Goal: Information Seeking & Learning: Find specific page/section

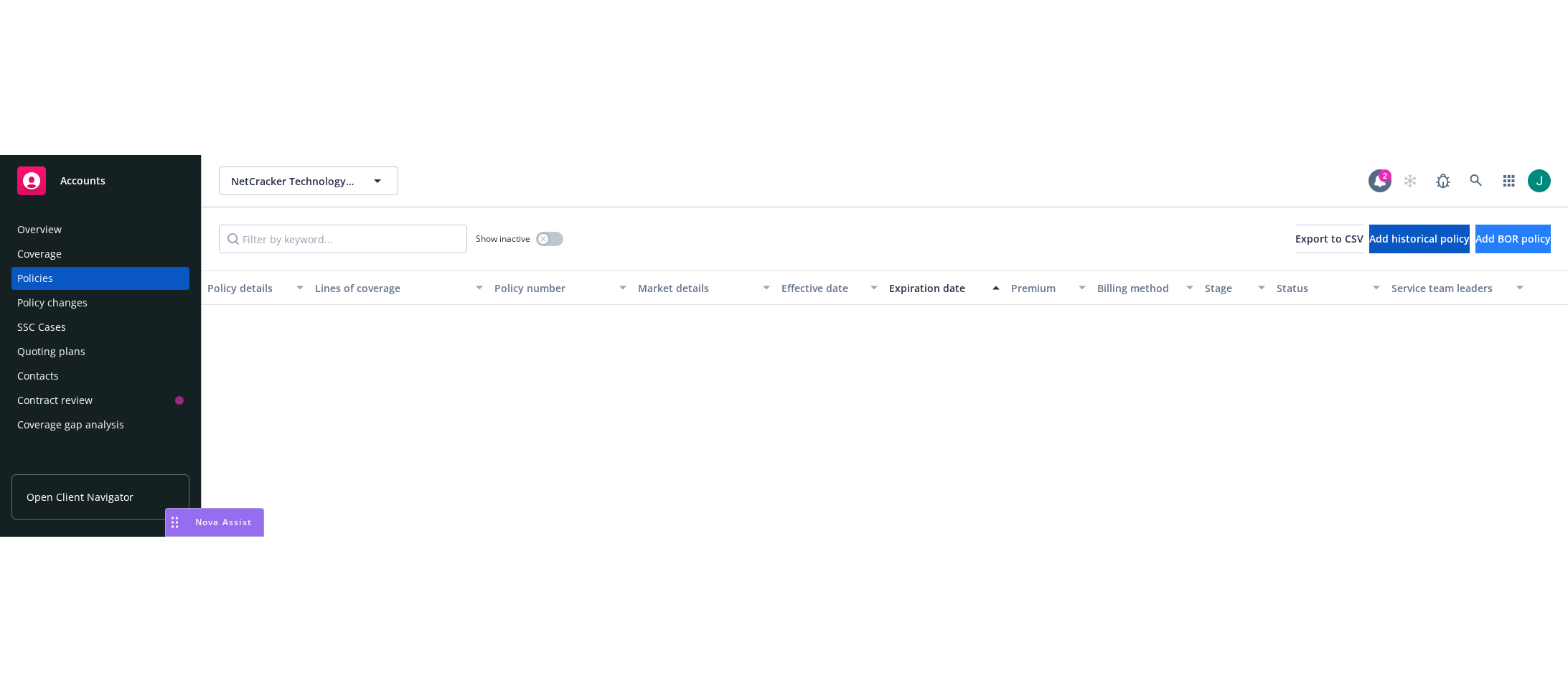
scroll to position [1155, 0]
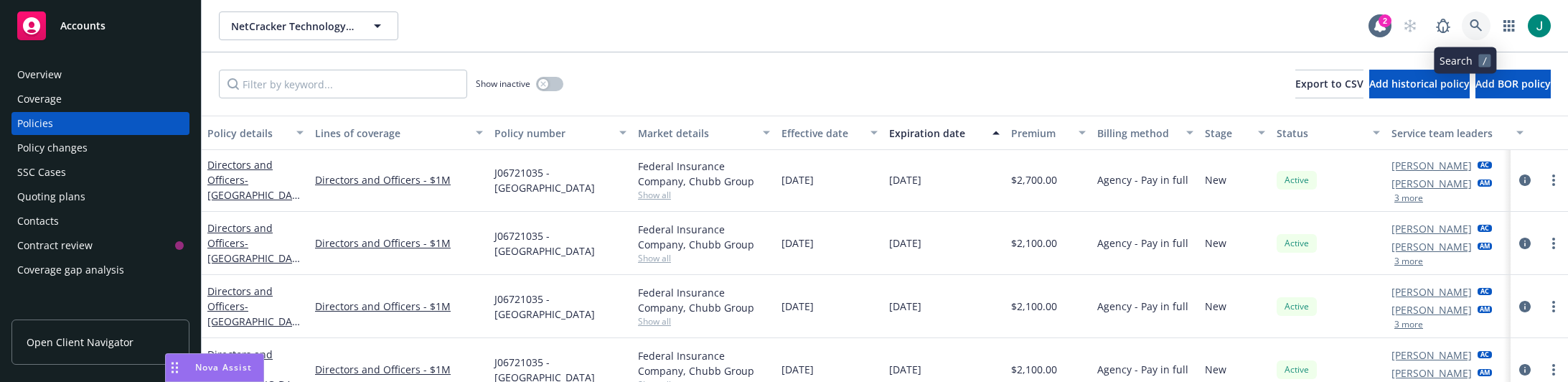
click at [1470, 26] on icon at bounding box center [1476, 25] width 12 height 12
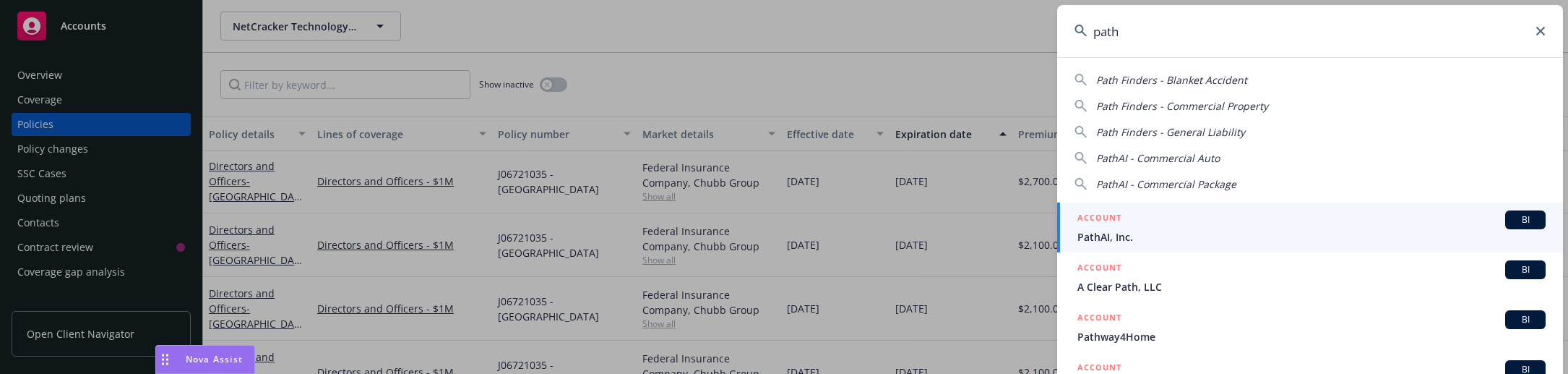
type input "path"
click at [1155, 235] on span "PathAI, Inc." at bounding box center [1312, 237] width 469 height 15
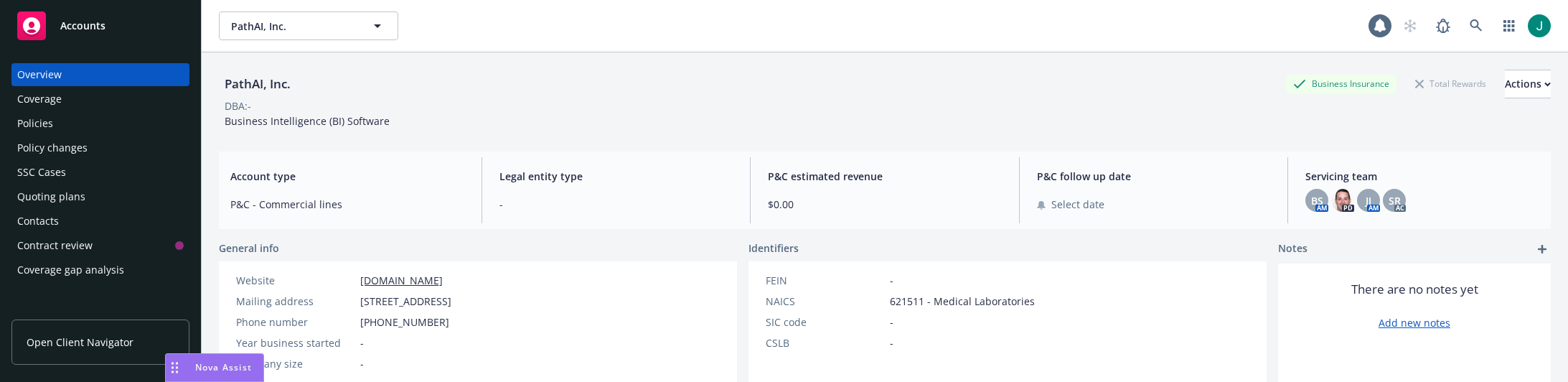
click at [58, 120] on div "Policies" at bounding box center [100, 123] width 166 height 23
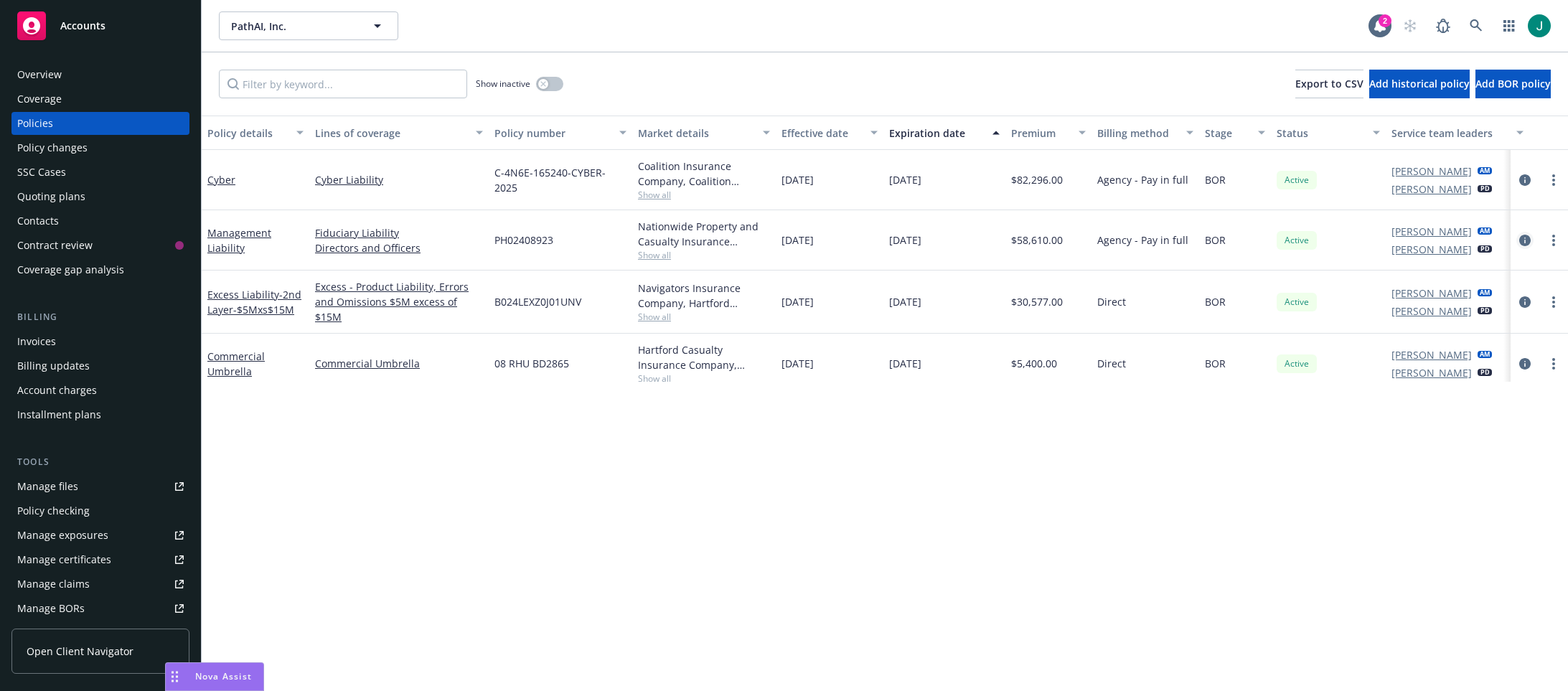
click at [1519, 239] on icon "circleInformation" at bounding box center [1525, 241] width 11 height 11
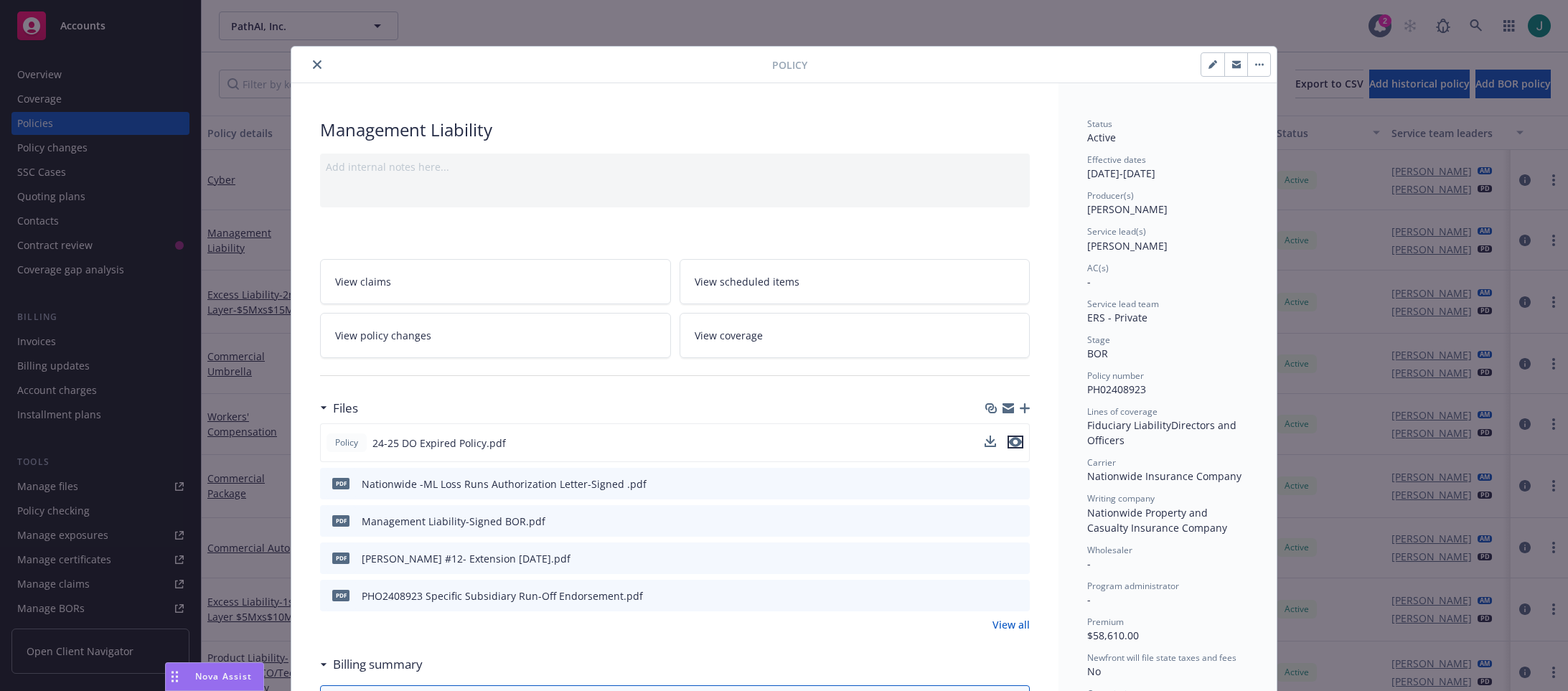
click at [1015, 381] on icon "preview file" at bounding box center [1016, 442] width 13 height 10
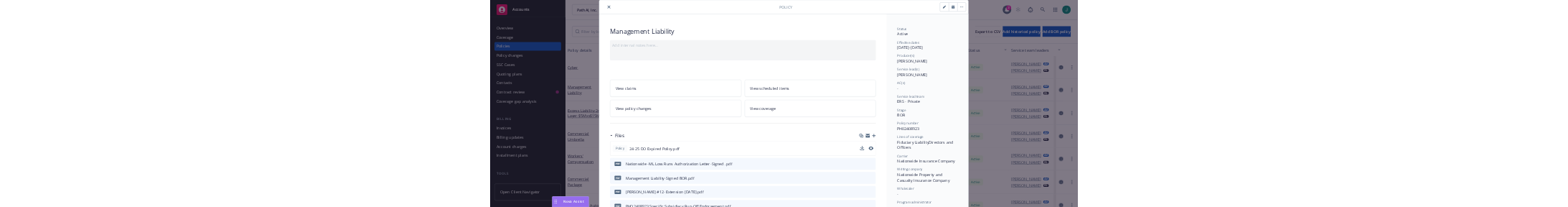
scroll to position [72, 0]
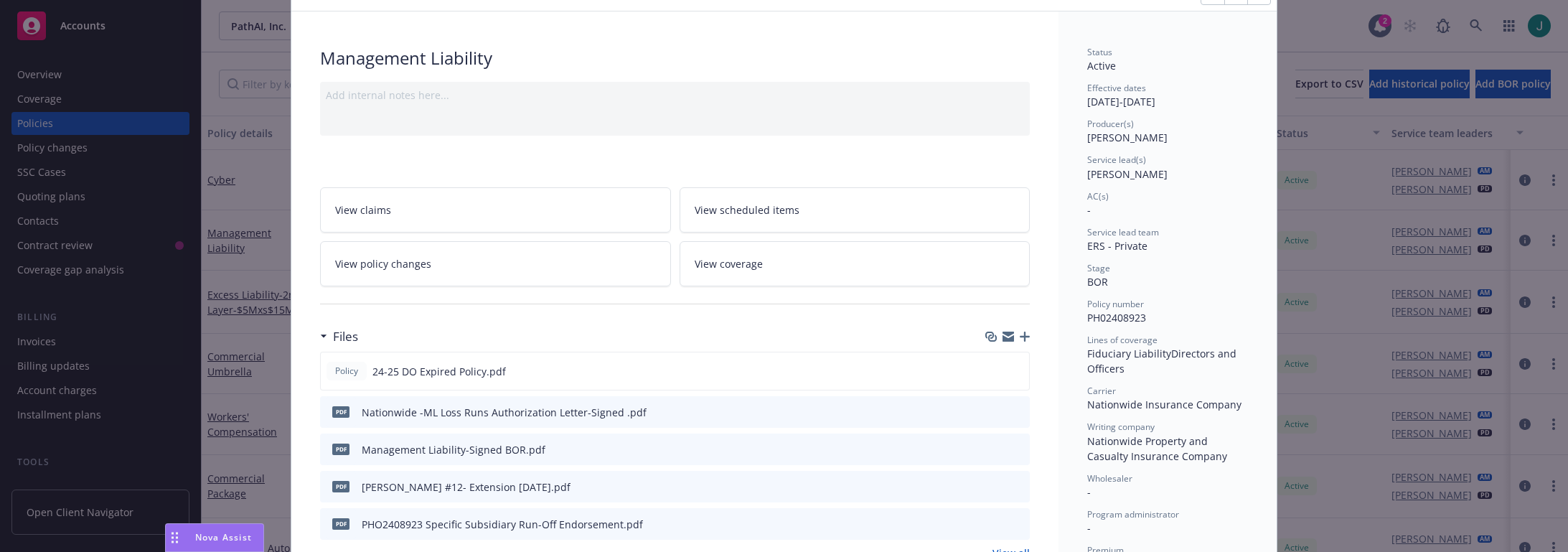
click at [1011, 381] on icon "preview file" at bounding box center [1016, 485] width 13 height 10
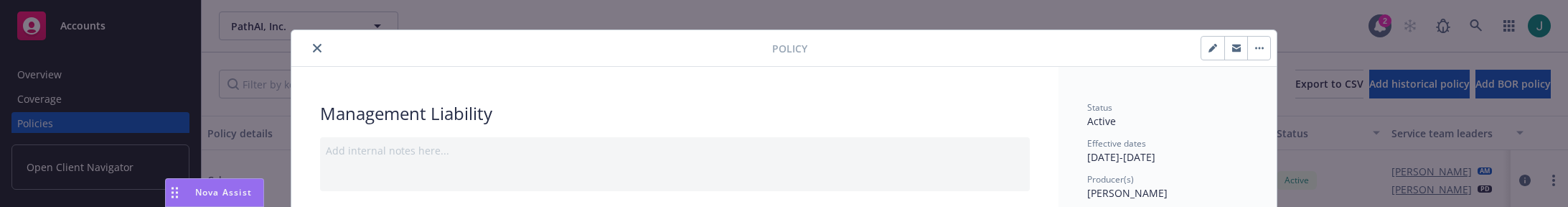
scroll to position [0, 0]
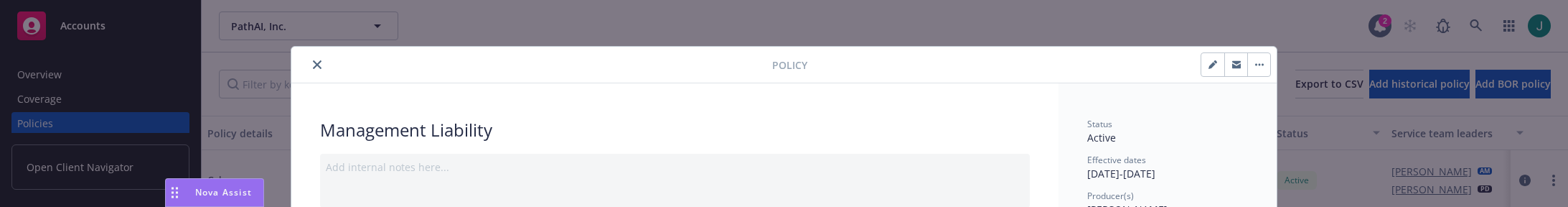
click at [314, 62] on icon "close" at bounding box center [316, 64] width 8 height 8
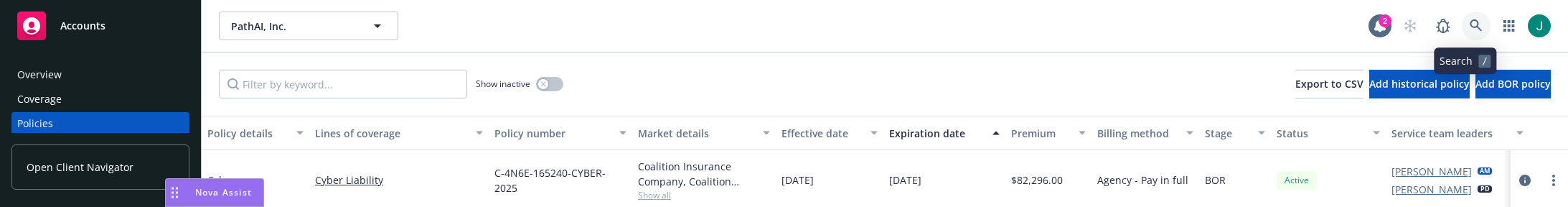
click at [1470, 26] on icon at bounding box center [1477, 26] width 13 height 13
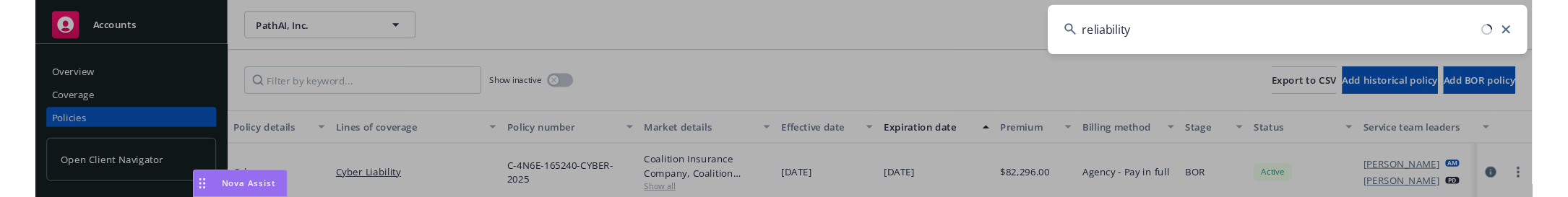
scroll to position [3, 0]
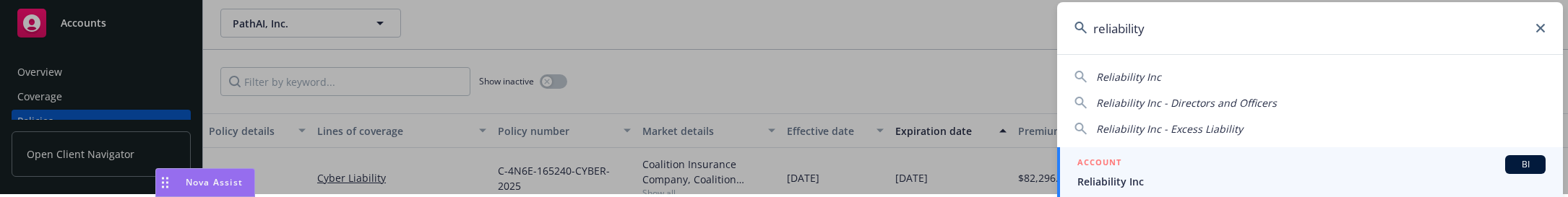
type input "reliability"
click at [1126, 179] on span "Reliability Inc" at bounding box center [1312, 181] width 469 height 15
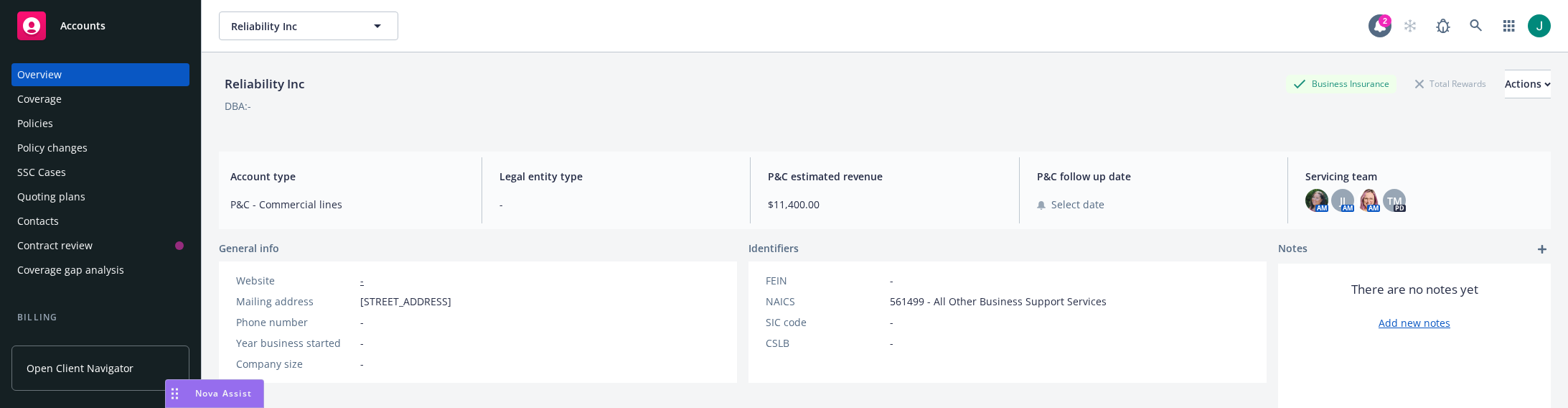
click at [49, 119] on div "Policies" at bounding box center [35, 123] width 35 height 23
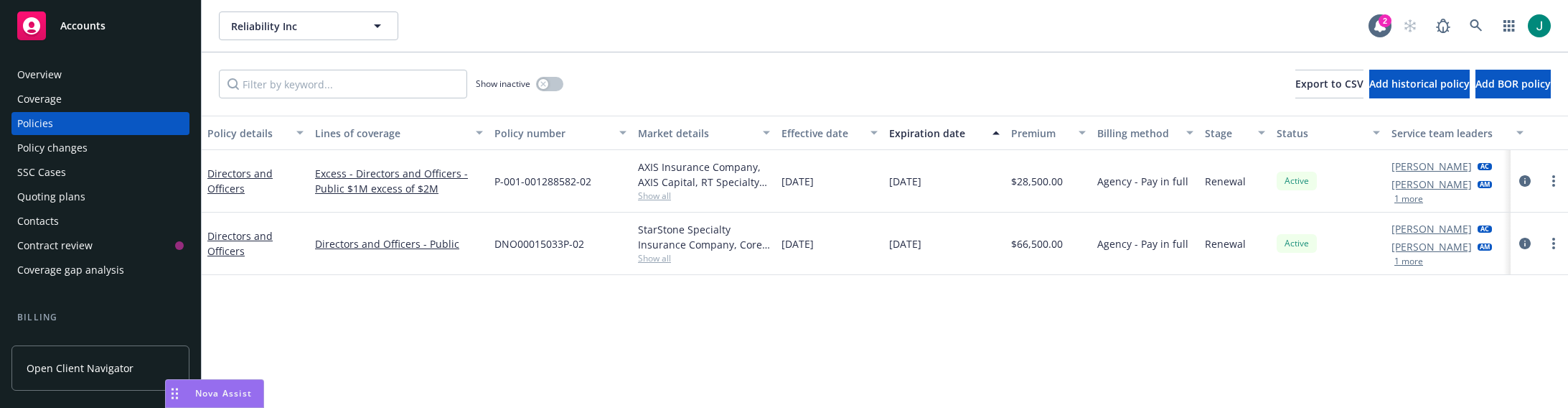
click at [1410, 261] on button "1 more" at bounding box center [1408, 260] width 29 height 8
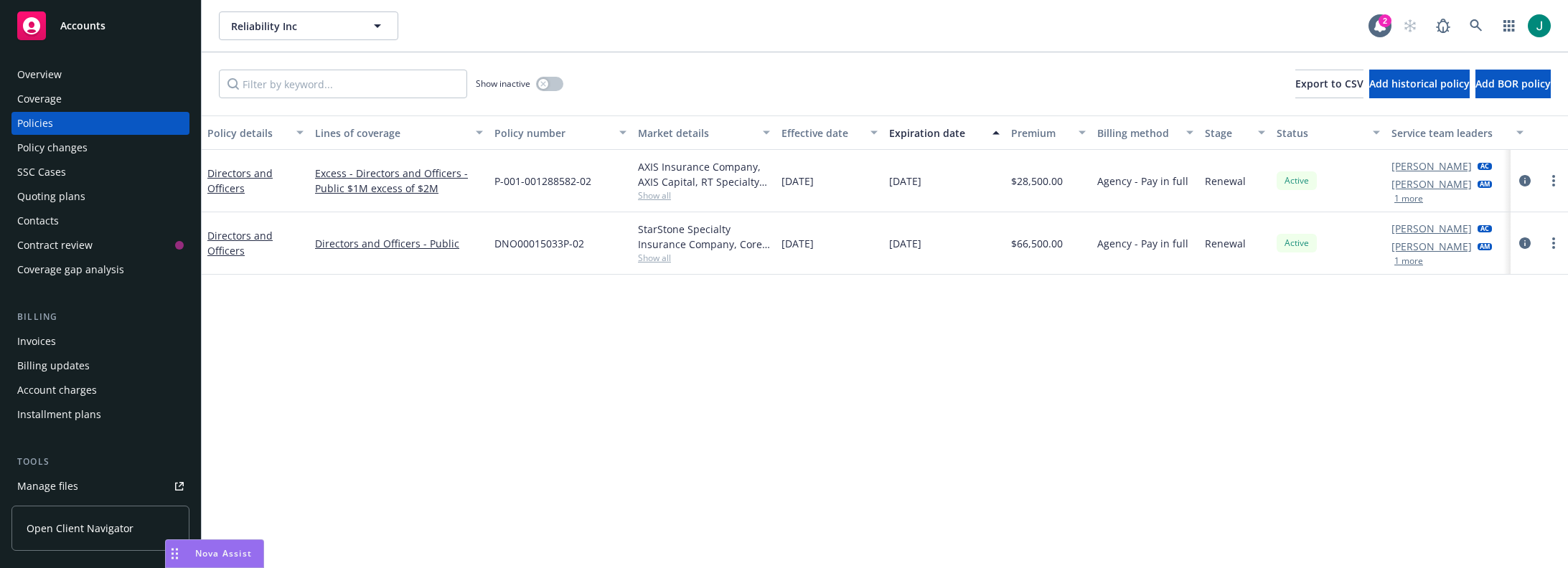
click at [1408, 263] on button "1 more" at bounding box center [1408, 260] width 29 height 8
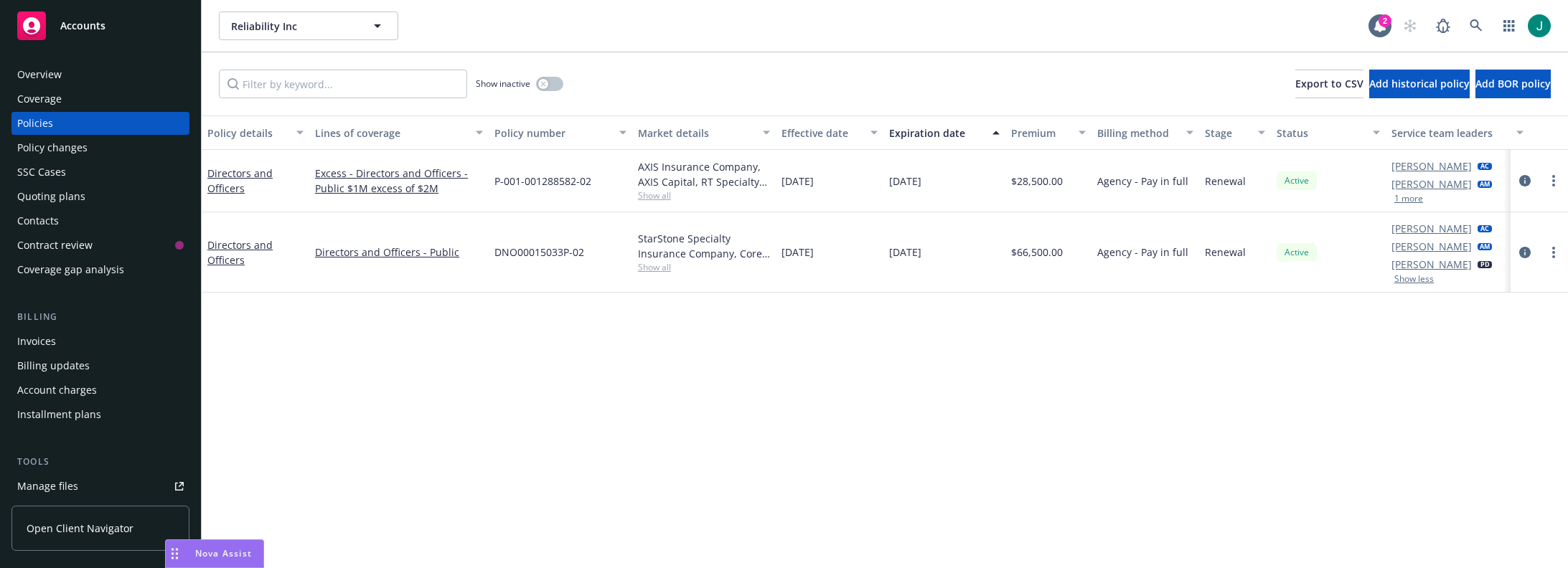
click at [1417, 283] on button "Show less" at bounding box center [1414, 279] width 39 height 8
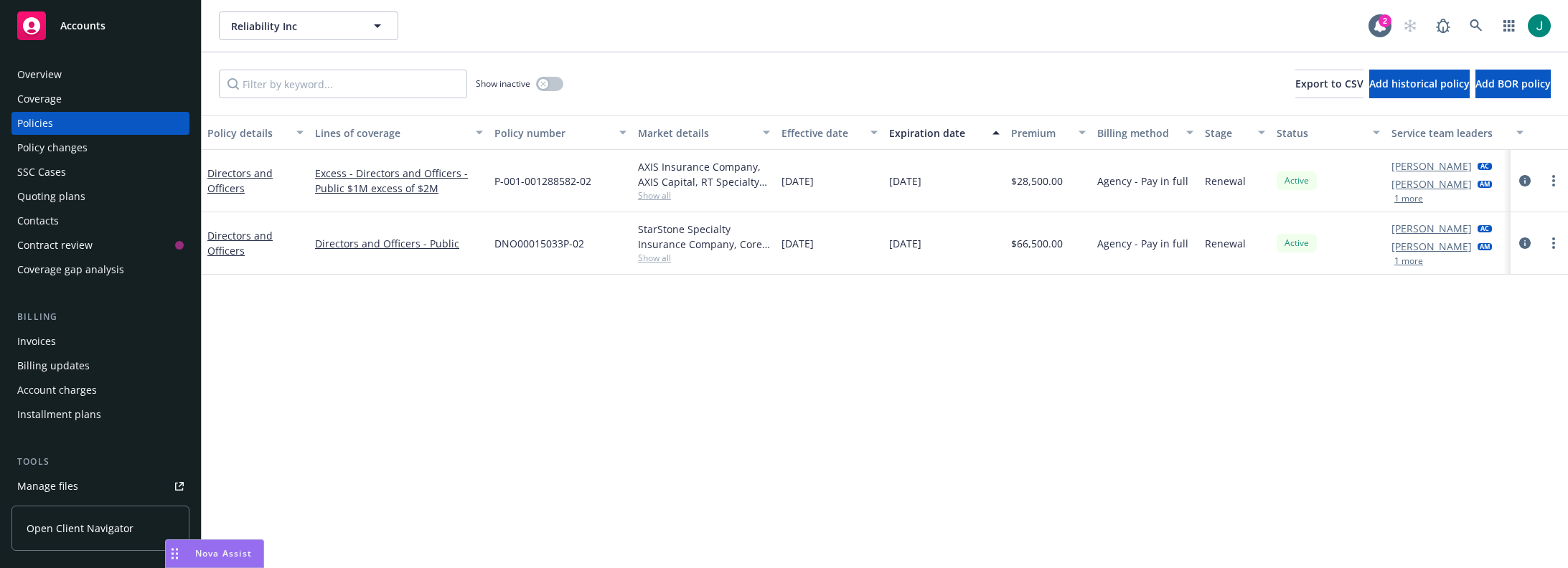
click at [1414, 200] on button "1 more" at bounding box center [1408, 198] width 29 height 8
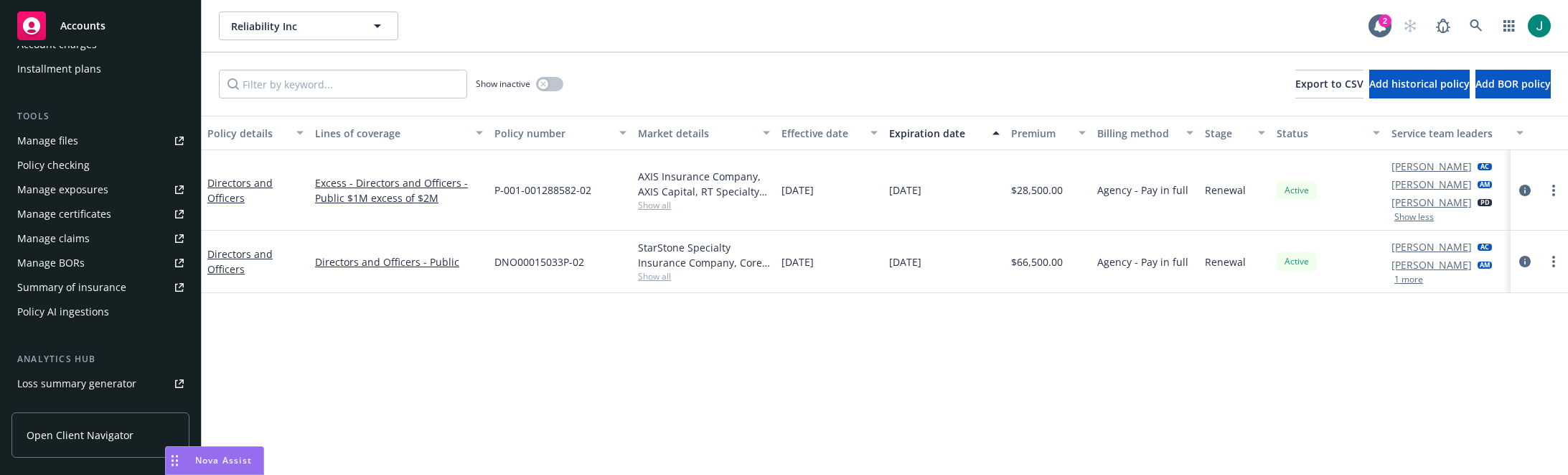
scroll to position [429, 0]
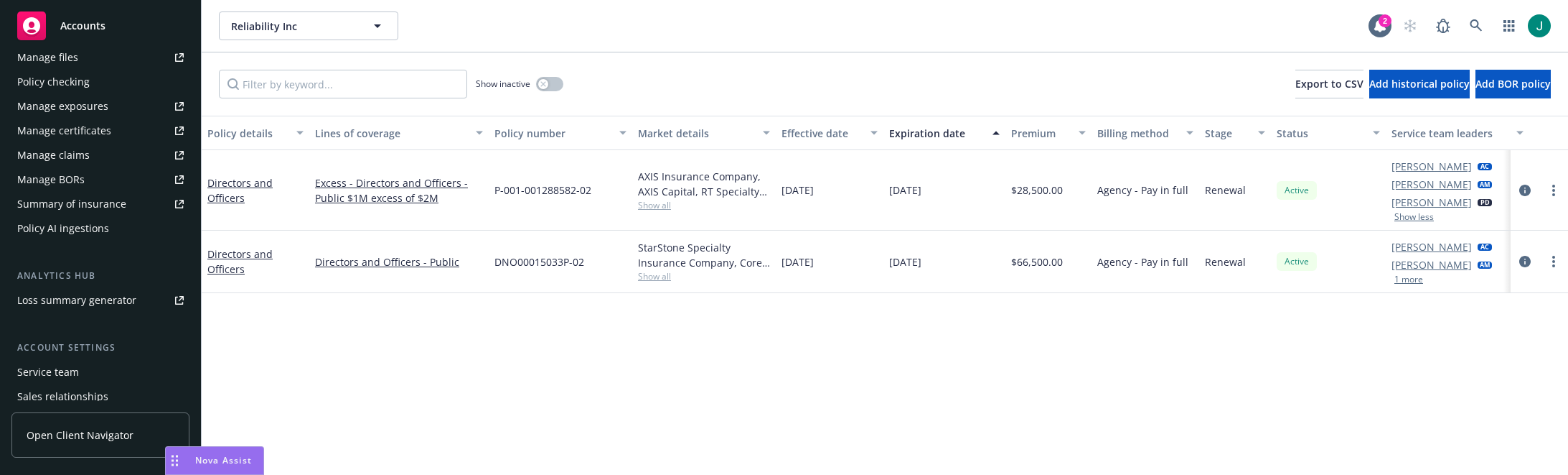
click at [77, 370] on div "Service team" at bounding box center [100, 371] width 166 height 23
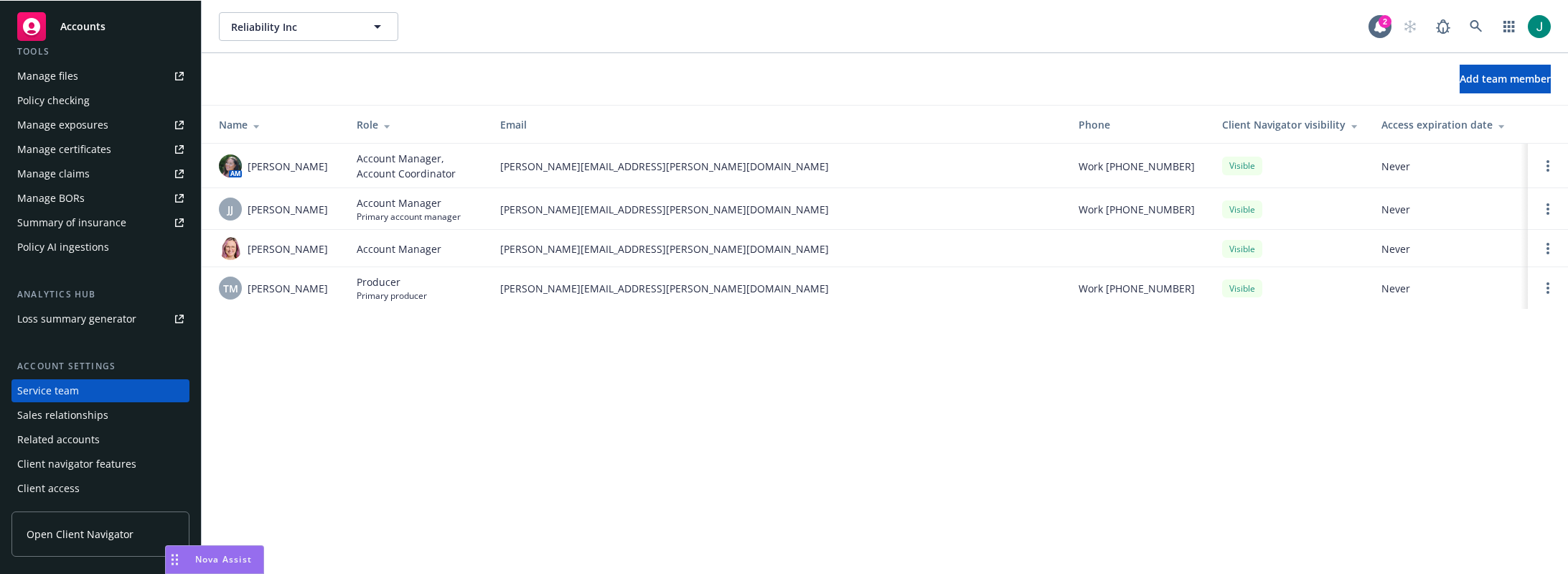
scroll to position [411, 0]
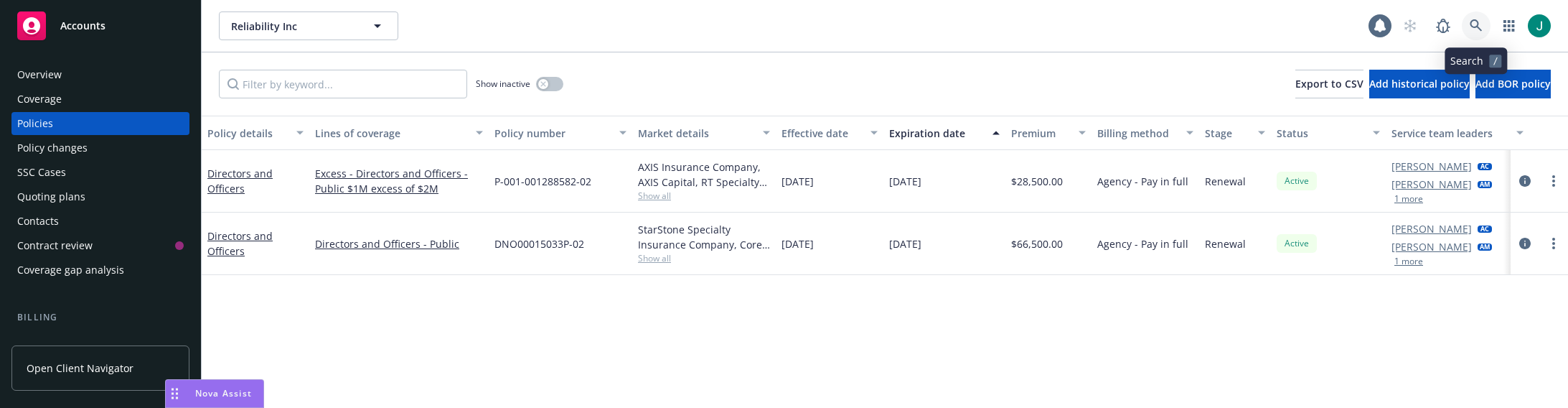
click at [1478, 25] on icon at bounding box center [1476, 25] width 12 height 12
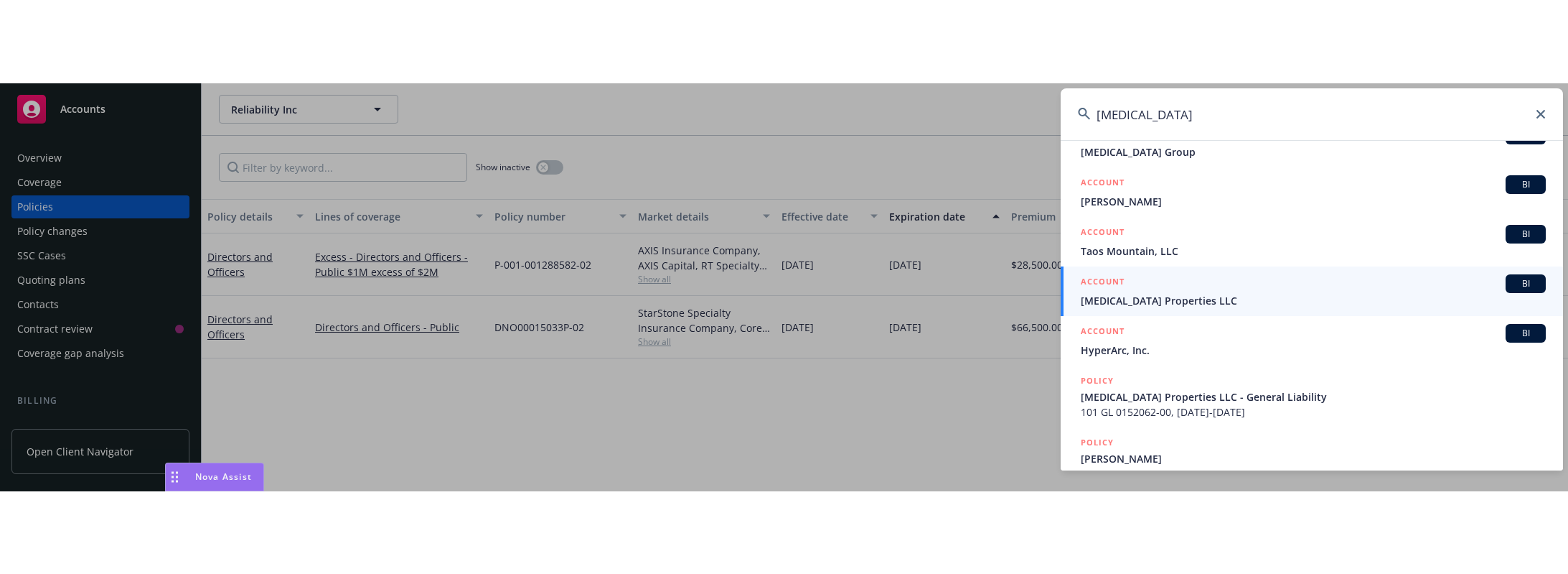
scroll to position [144, 0]
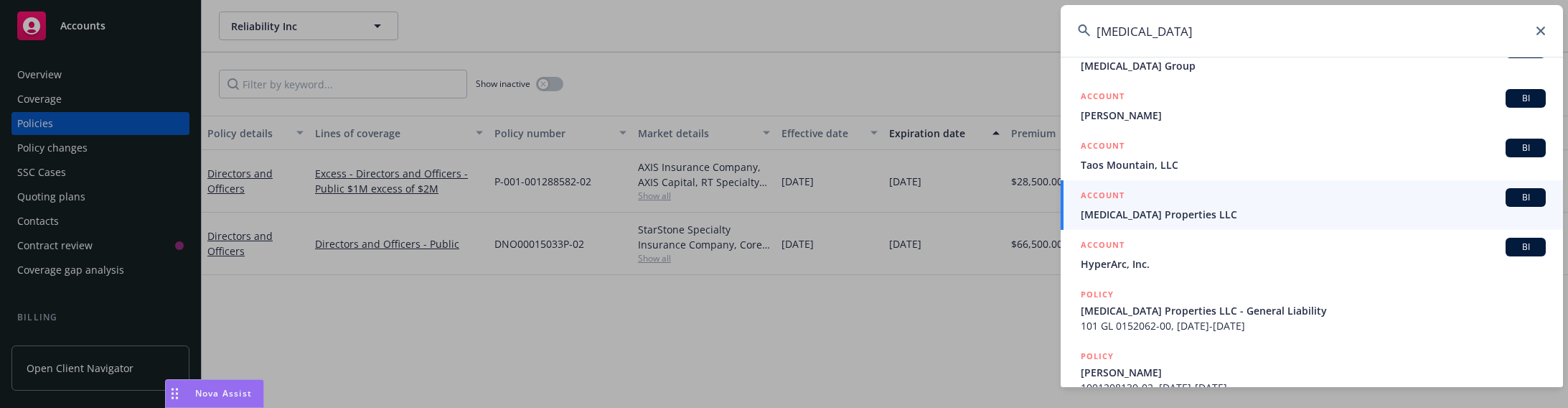
type input "tao"
click at [1162, 216] on span "TAO Properties LLC" at bounding box center [1313, 215] width 465 height 15
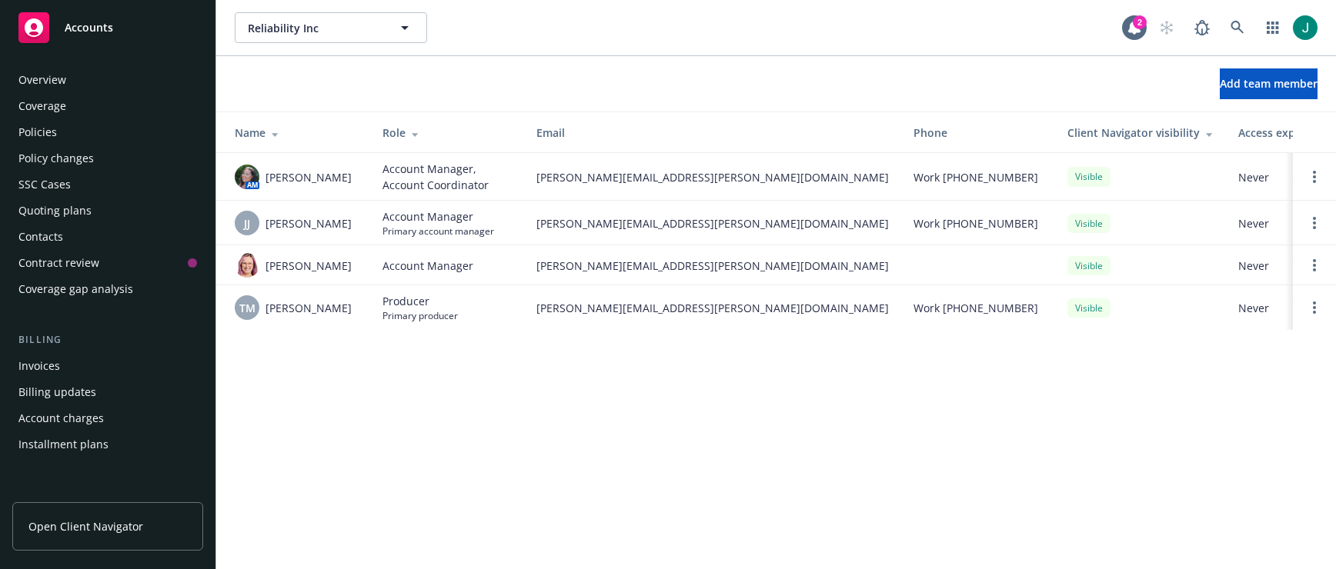
scroll to position [485, 0]
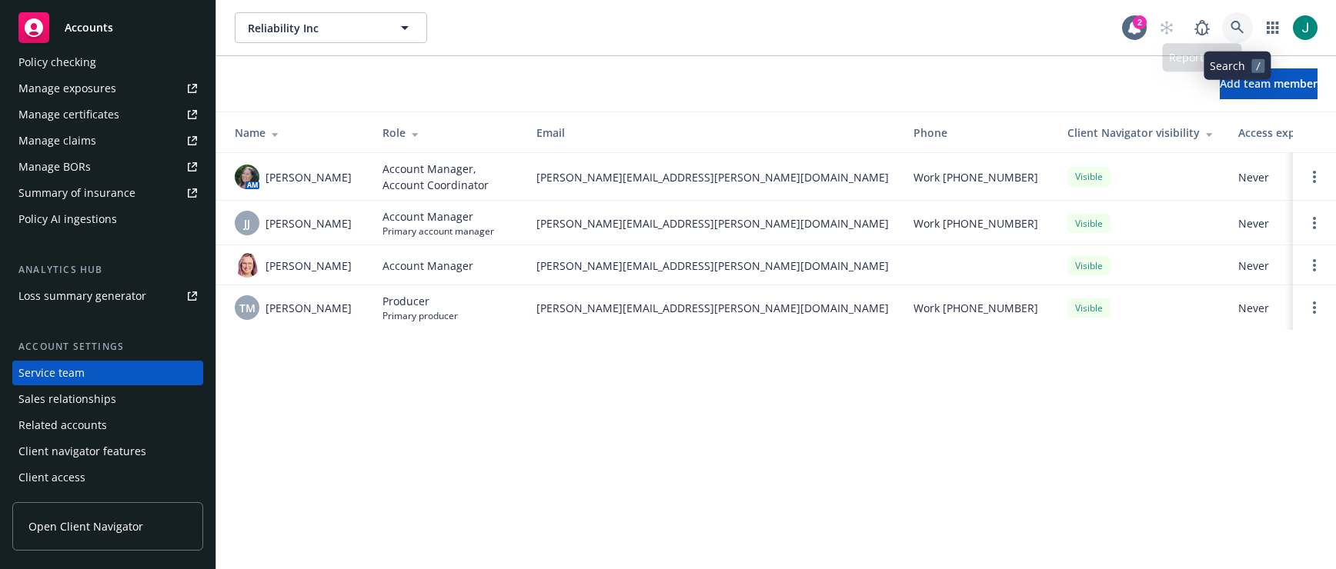
click at [1232, 24] on icon at bounding box center [1236, 27] width 13 height 13
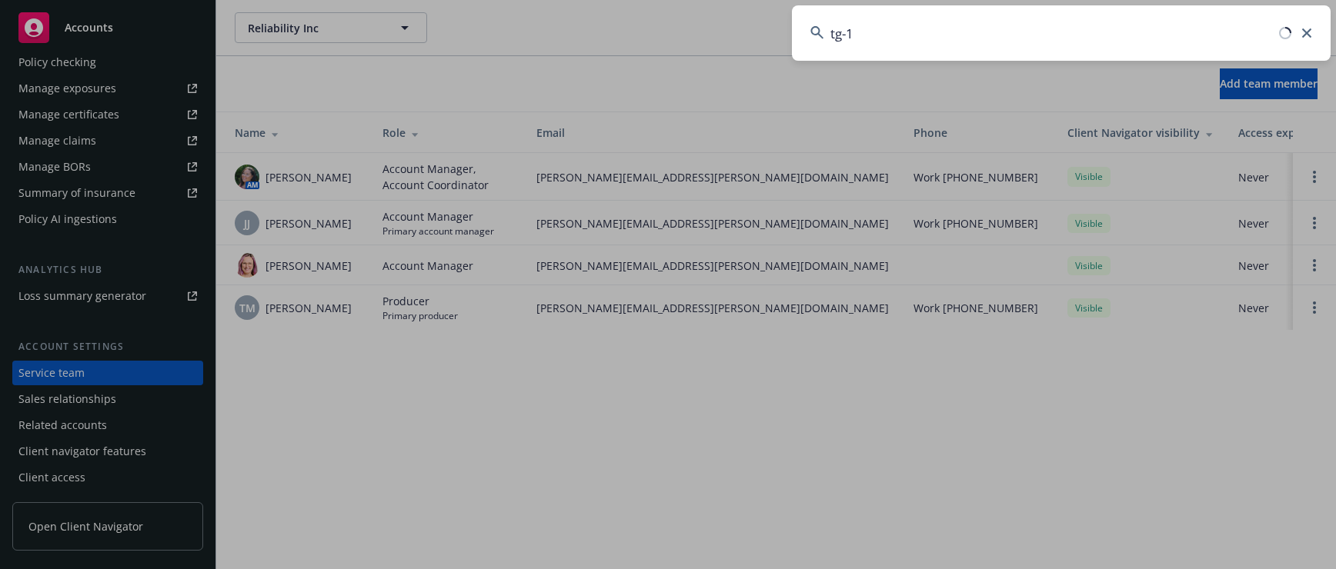
type input "tg-17"
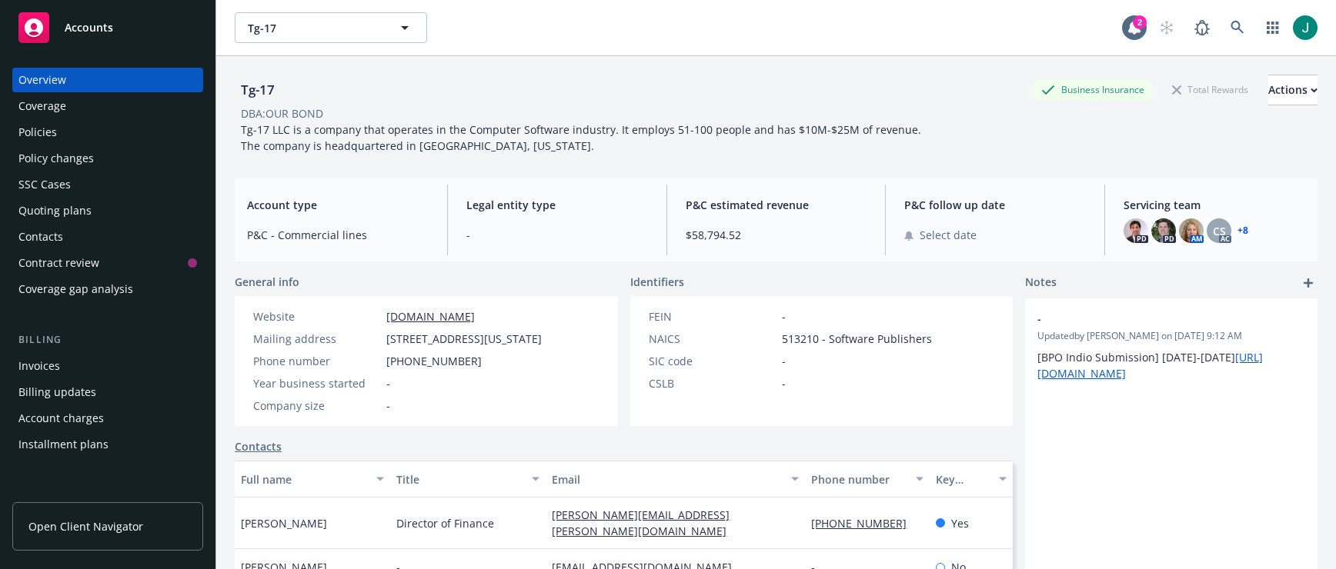
click at [58, 132] on div "Policies" at bounding box center [107, 132] width 178 height 25
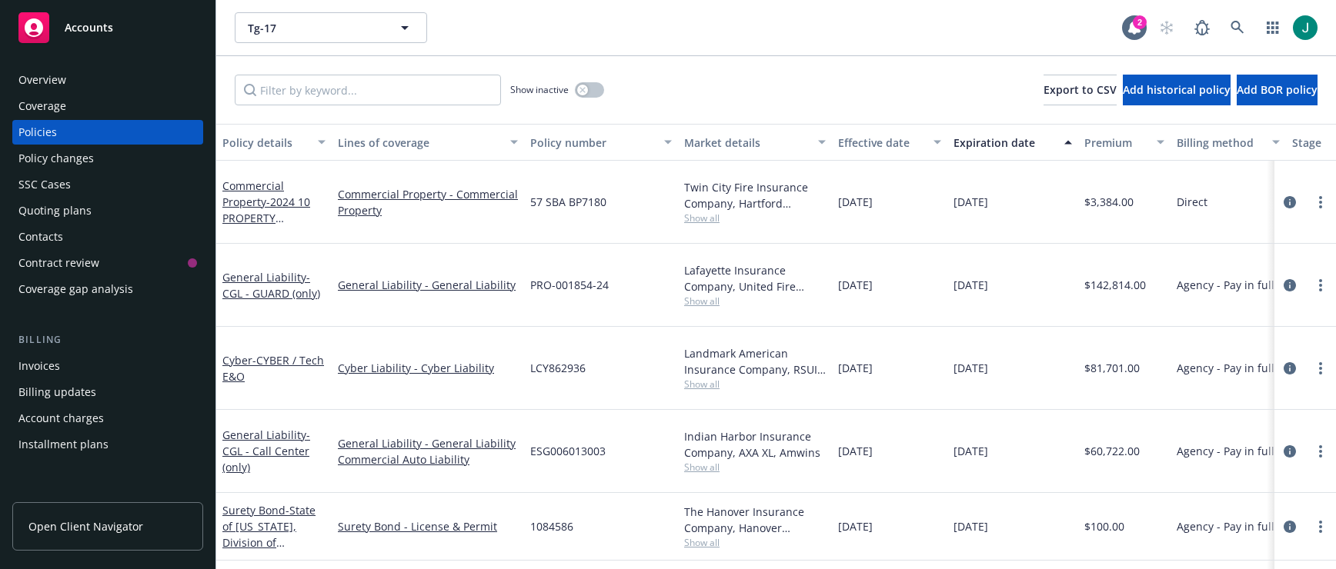
click at [53, 365] on div "Invoices" at bounding box center [39, 366] width 42 height 25
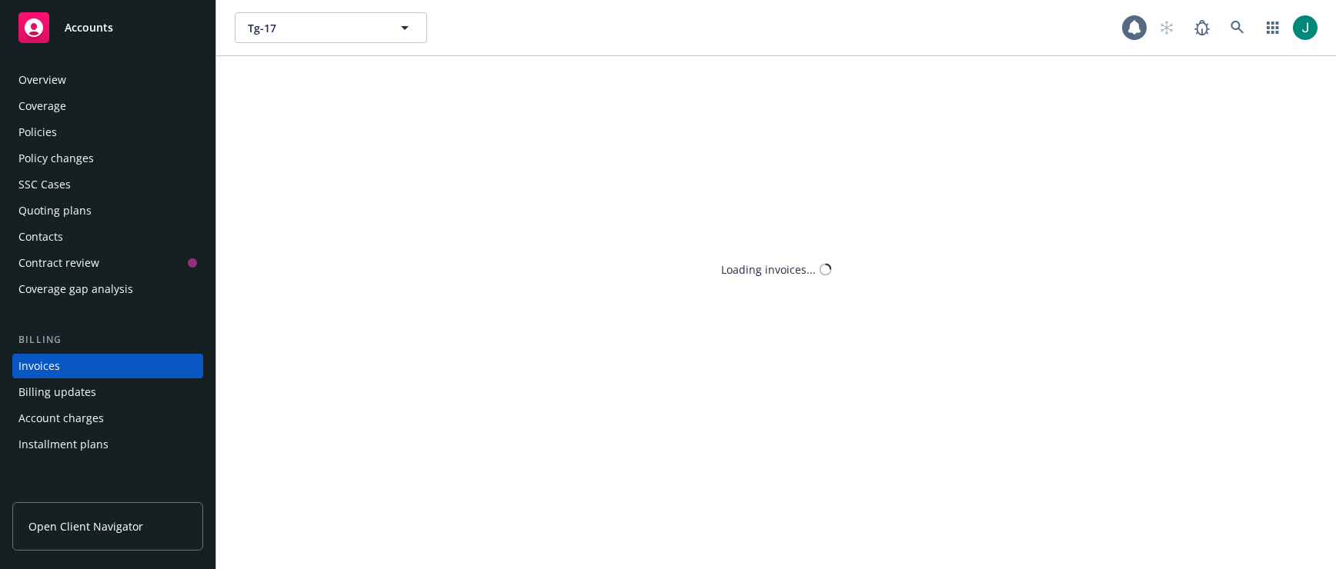
scroll to position [57, 0]
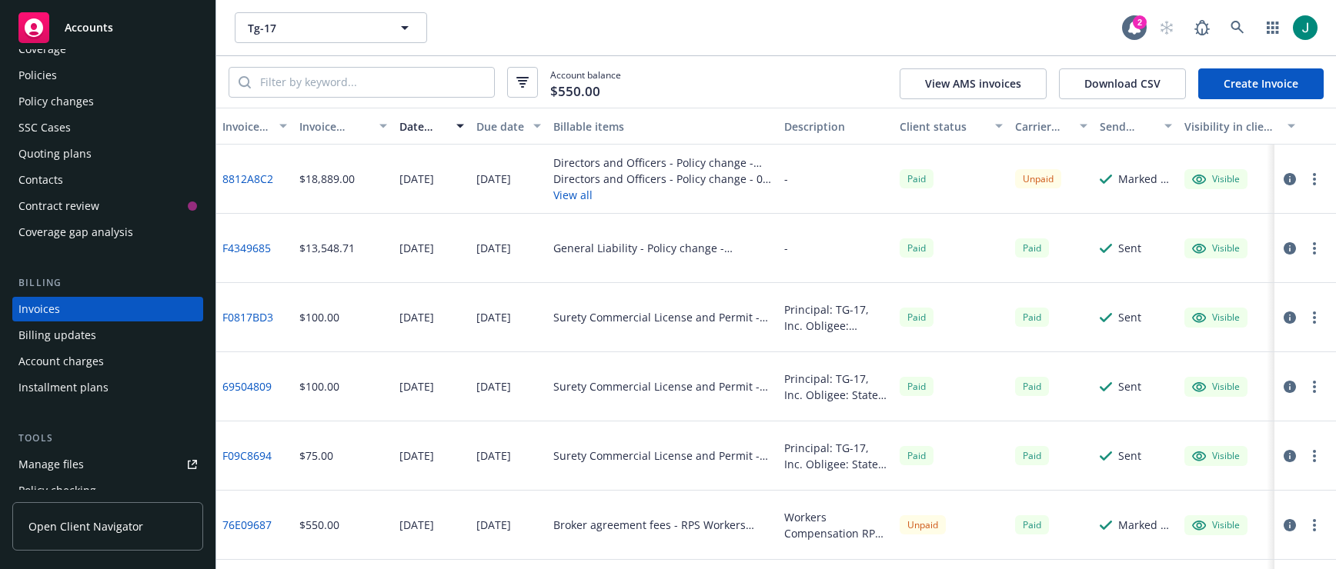
click at [579, 196] on button "View all" at bounding box center [662, 195] width 218 height 16
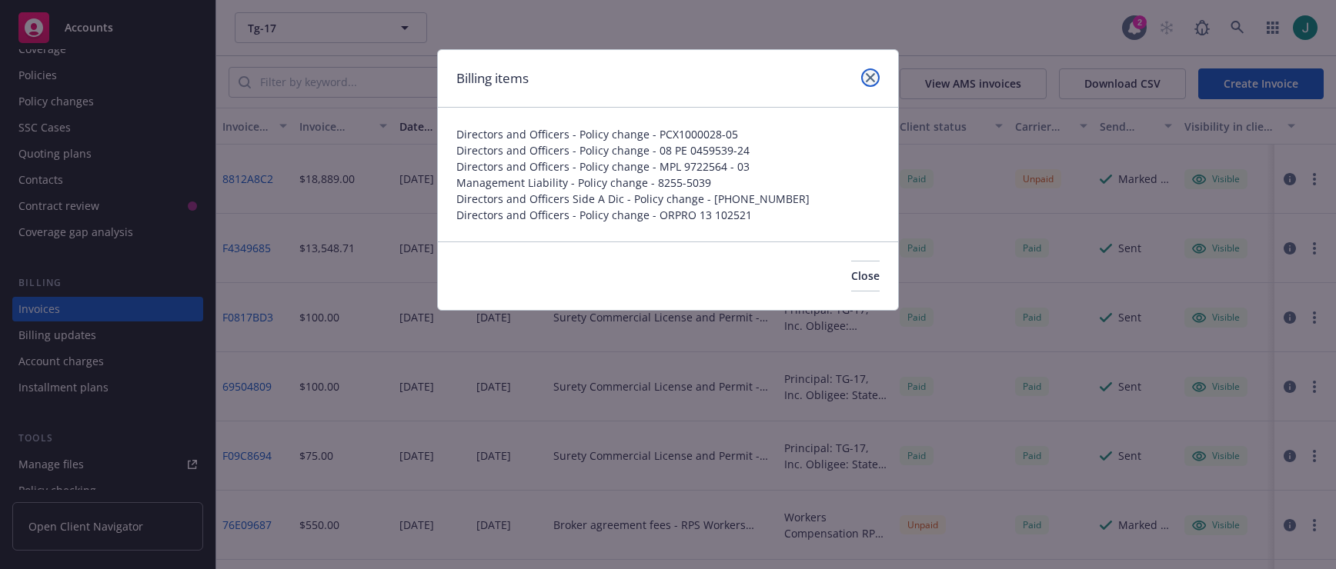
click at [871, 76] on icon "close" at bounding box center [870, 77] width 9 height 9
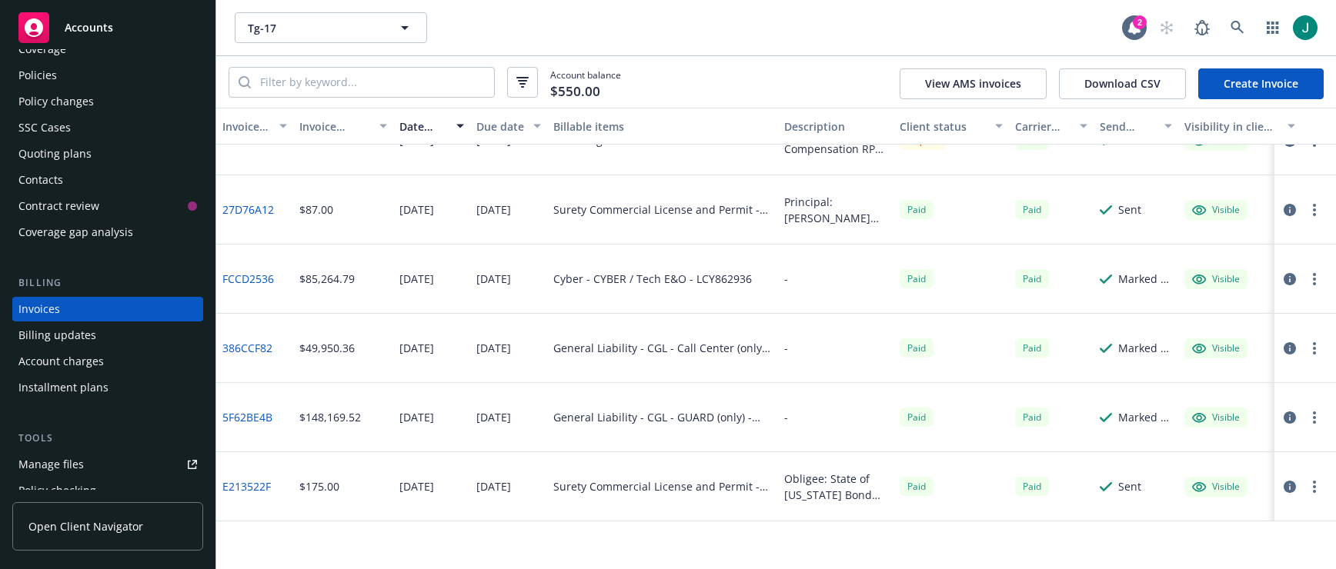
scroll to position [0, 0]
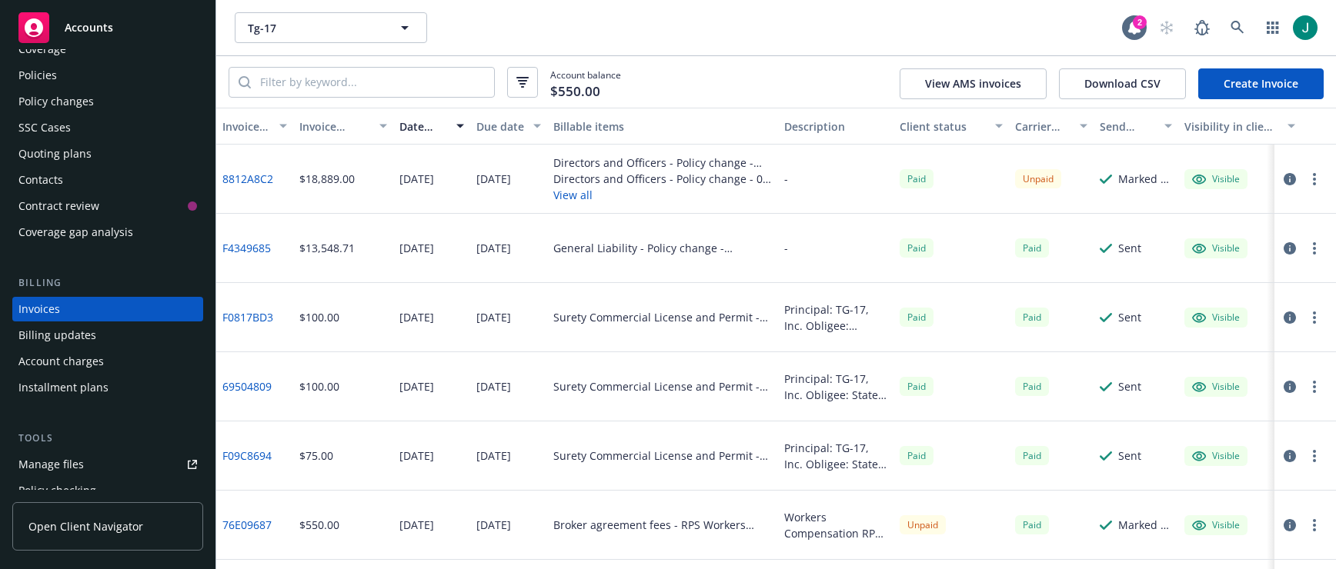
drag, startPoint x: 39, startPoint y: 75, endPoint x: 104, endPoint y: 80, distance: 64.8
click at [39, 75] on div "Policies" at bounding box center [37, 75] width 38 height 25
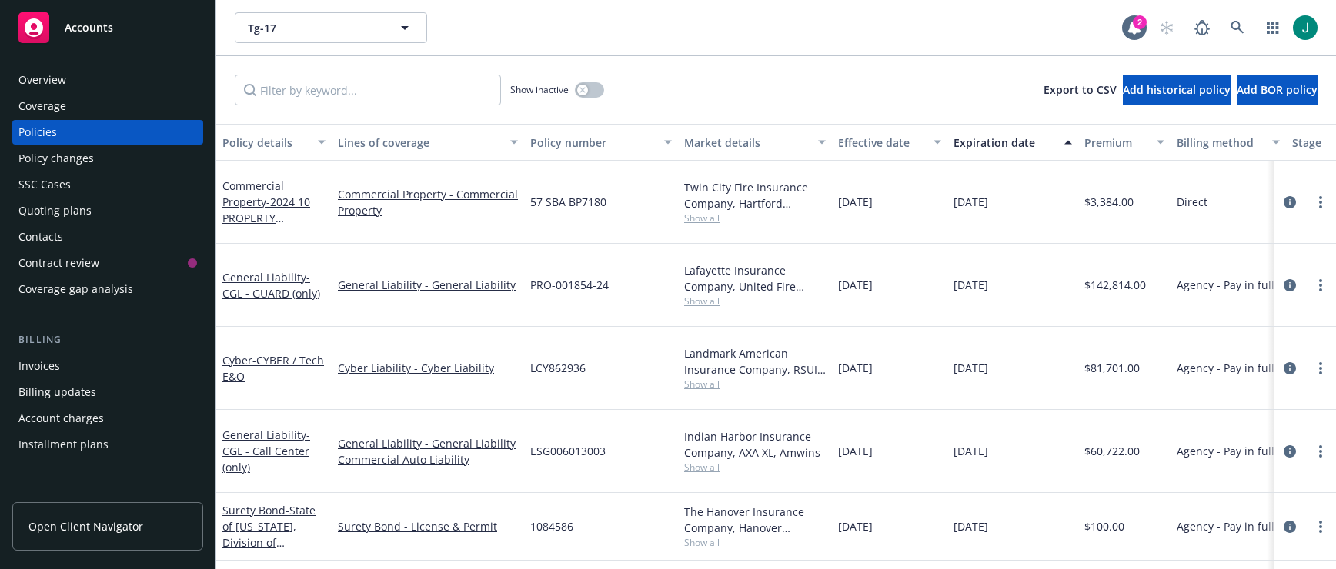
scroll to position [154, 0]
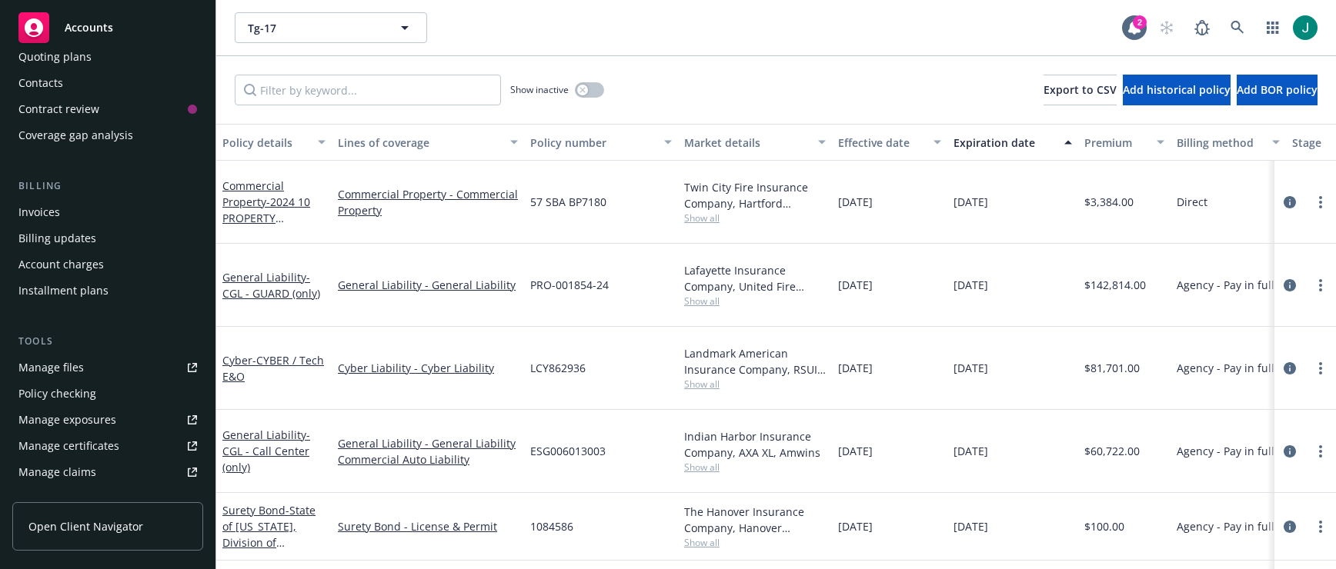
click at [69, 362] on div "Manage files" at bounding box center [50, 367] width 65 height 25
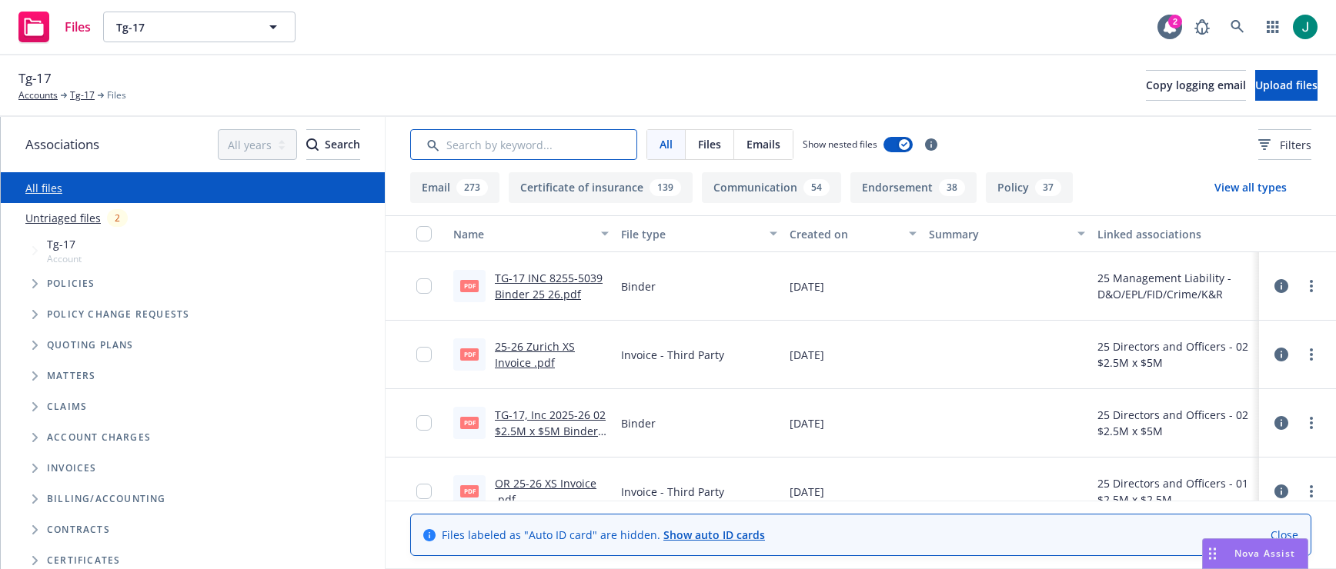
click at [491, 156] on input "Search by keyword..." at bounding box center [523, 144] width 227 height 31
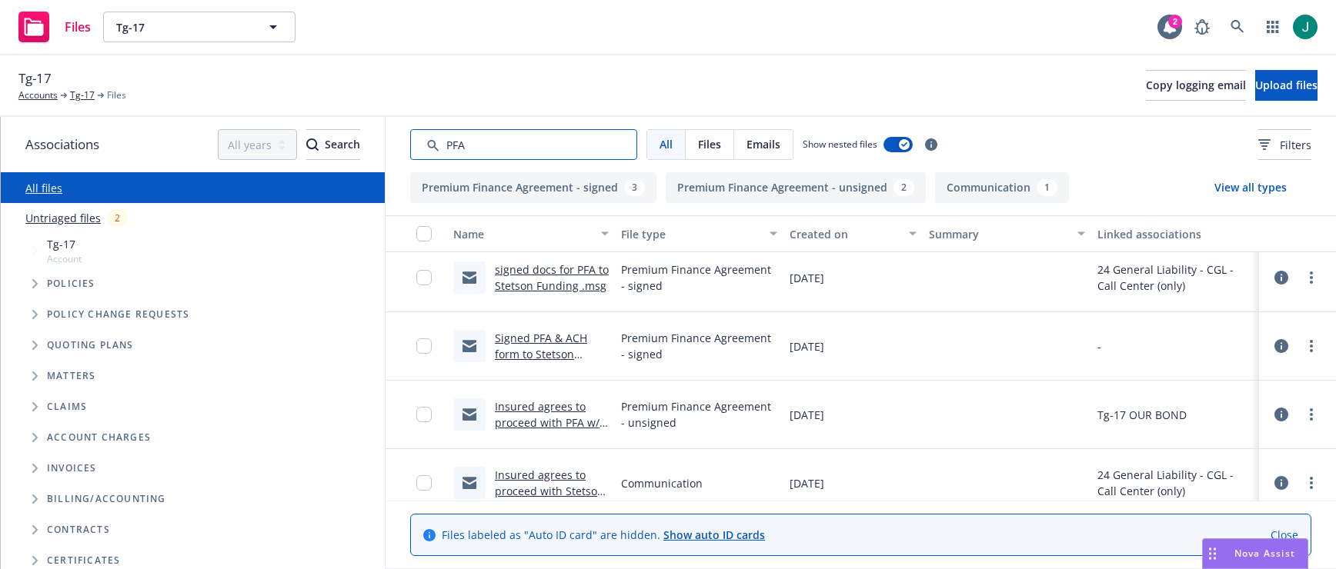
scroll to position [154, 0]
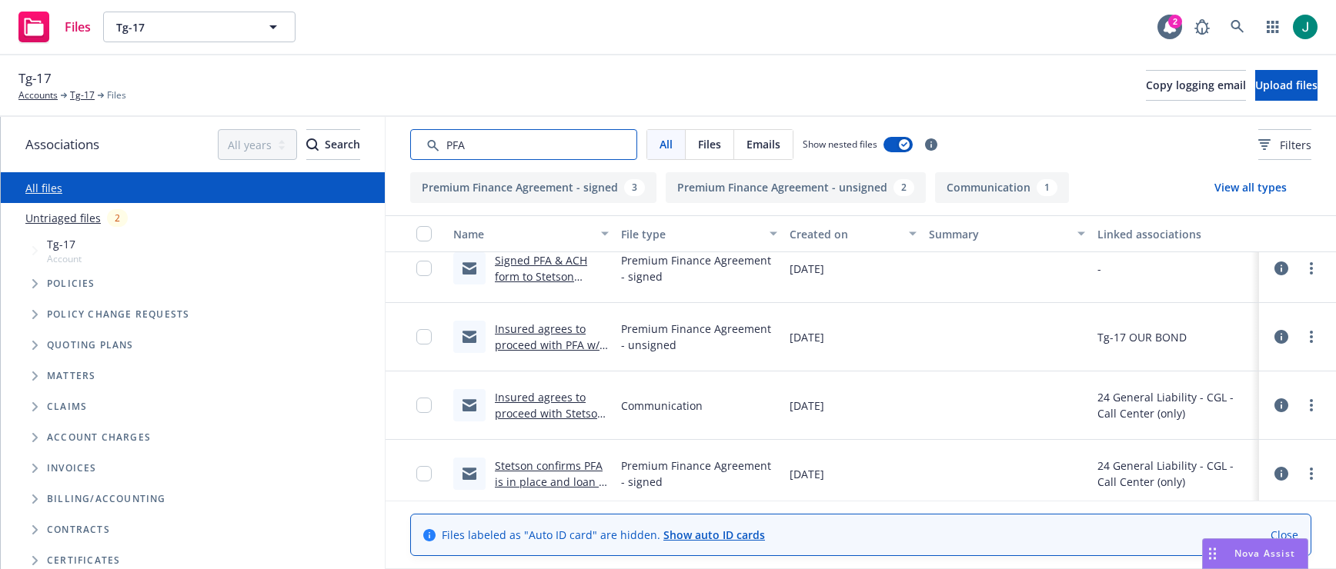
type input "PFA"
click at [544, 341] on link "Insured agrees to proceed with PFA w/ Stetson .msg" at bounding box center [547, 345] width 105 height 47
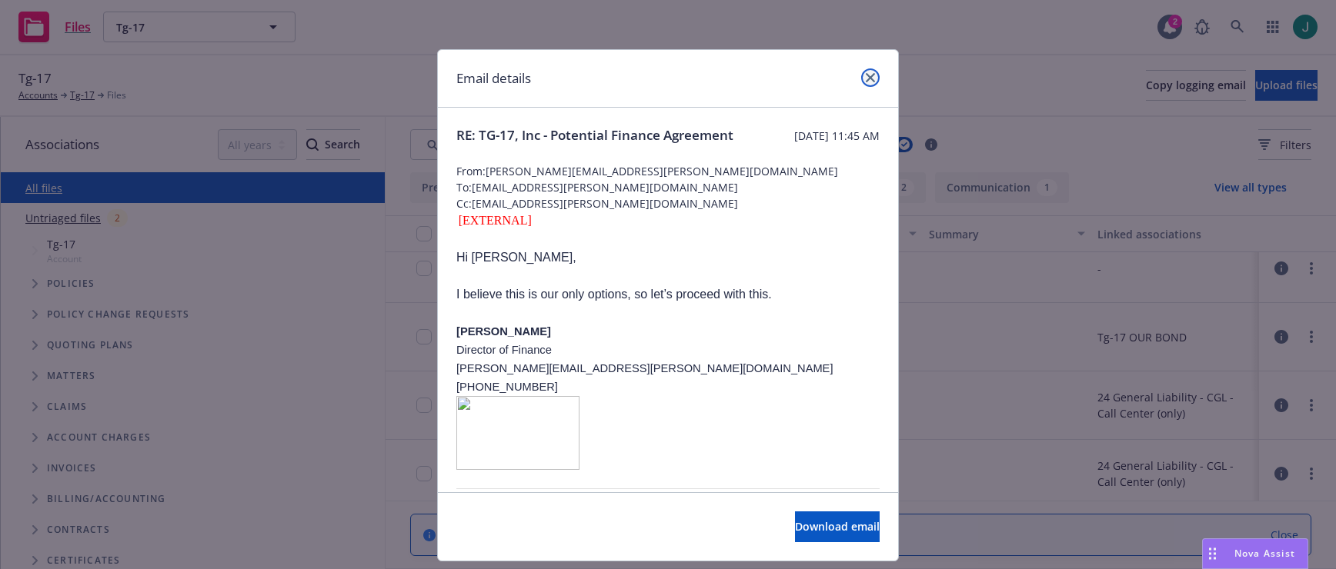
click at [861, 75] on link "close" at bounding box center [870, 77] width 18 height 18
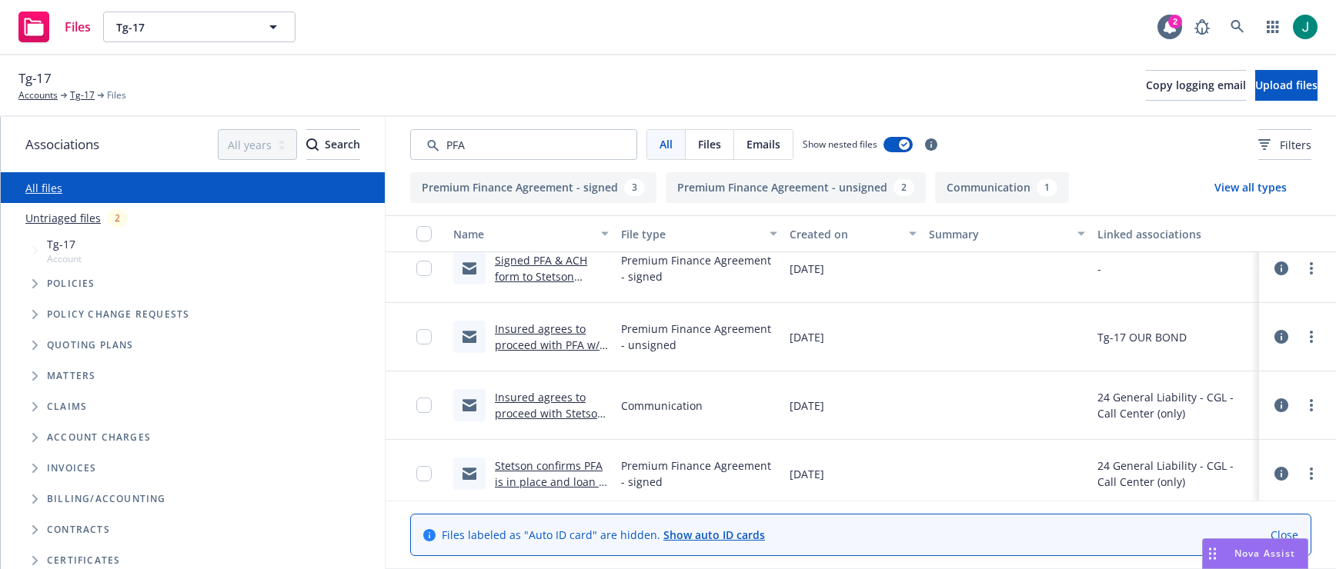
click at [947, 400] on div at bounding box center [1006, 406] width 168 height 68
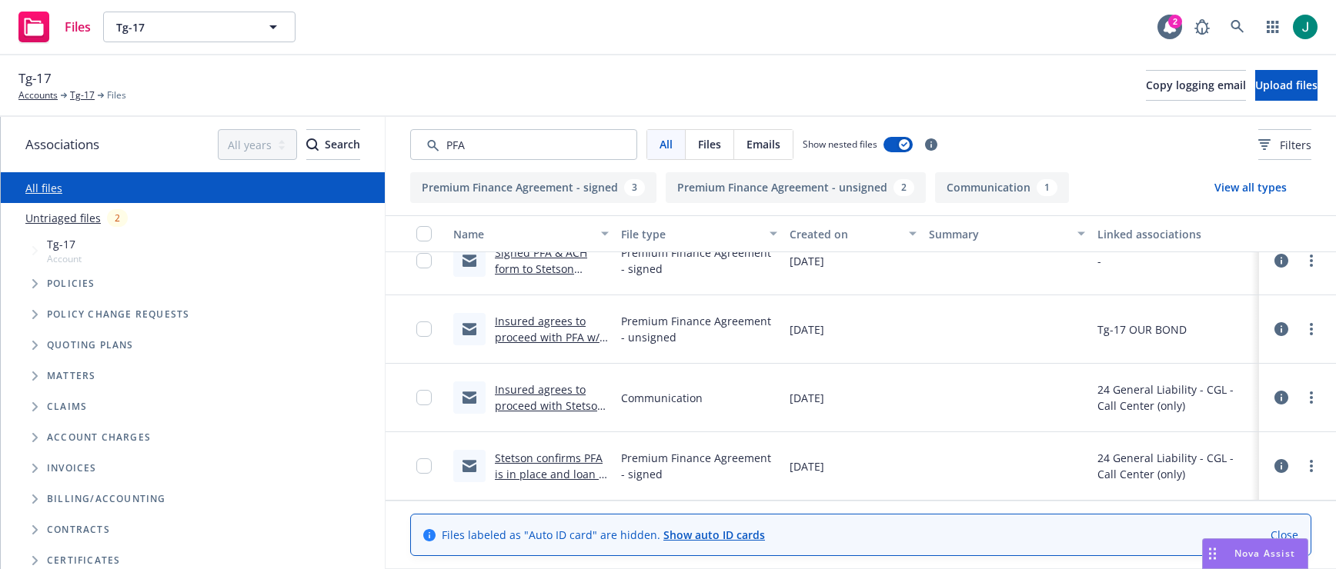
click at [537, 472] on link "Stetson confirms PFA is in place and loan is processed .msg" at bounding box center [551, 474] width 112 height 47
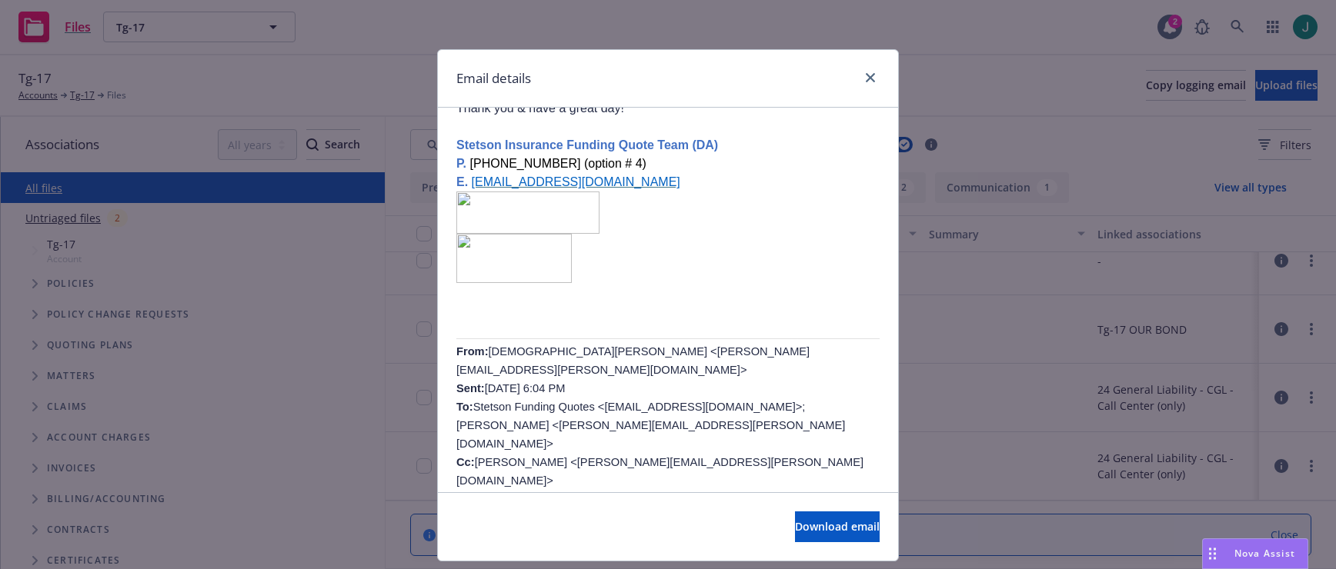
scroll to position [462, 0]
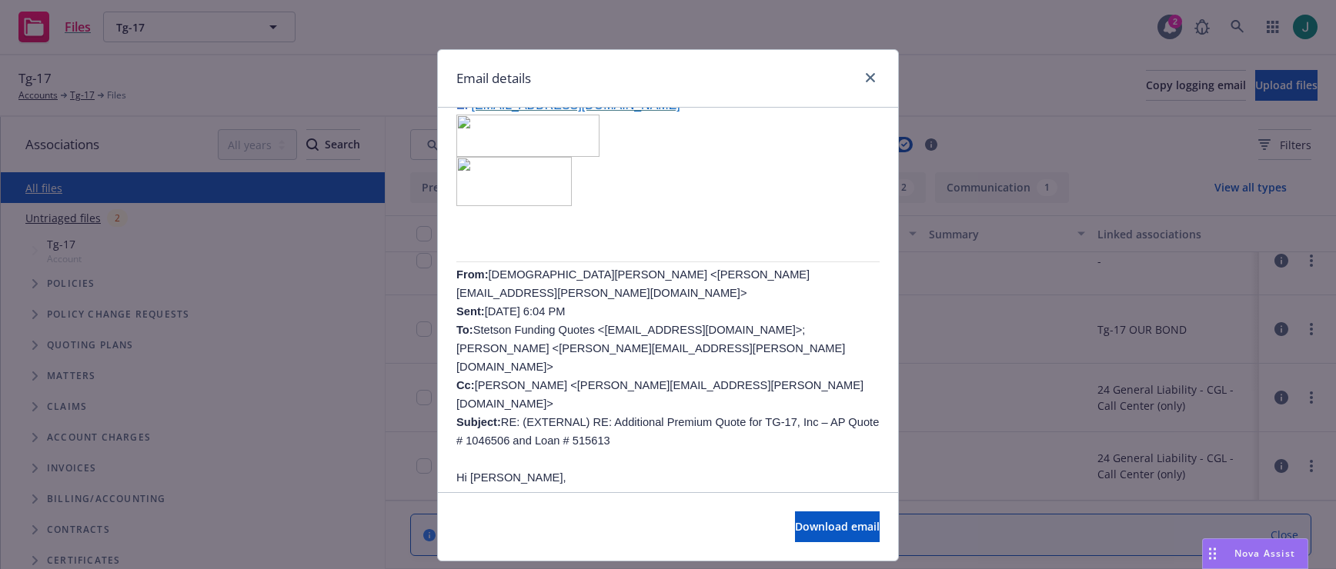
click at [699, 360] on p "From: Christian Senecal <christian.senecal@newfront.com> Sent: Monday, June 30,…" at bounding box center [667, 357] width 423 height 185
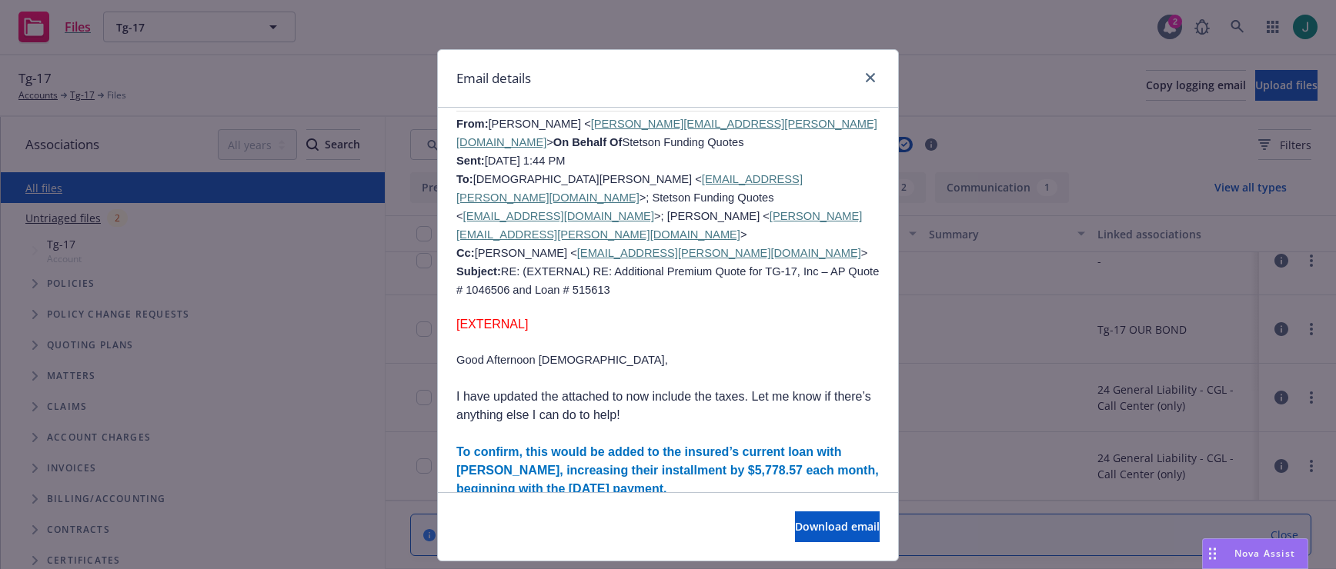
scroll to position [1231, 0]
click at [865, 68] on link "close" at bounding box center [870, 77] width 18 height 18
